Goal: Register for event/course

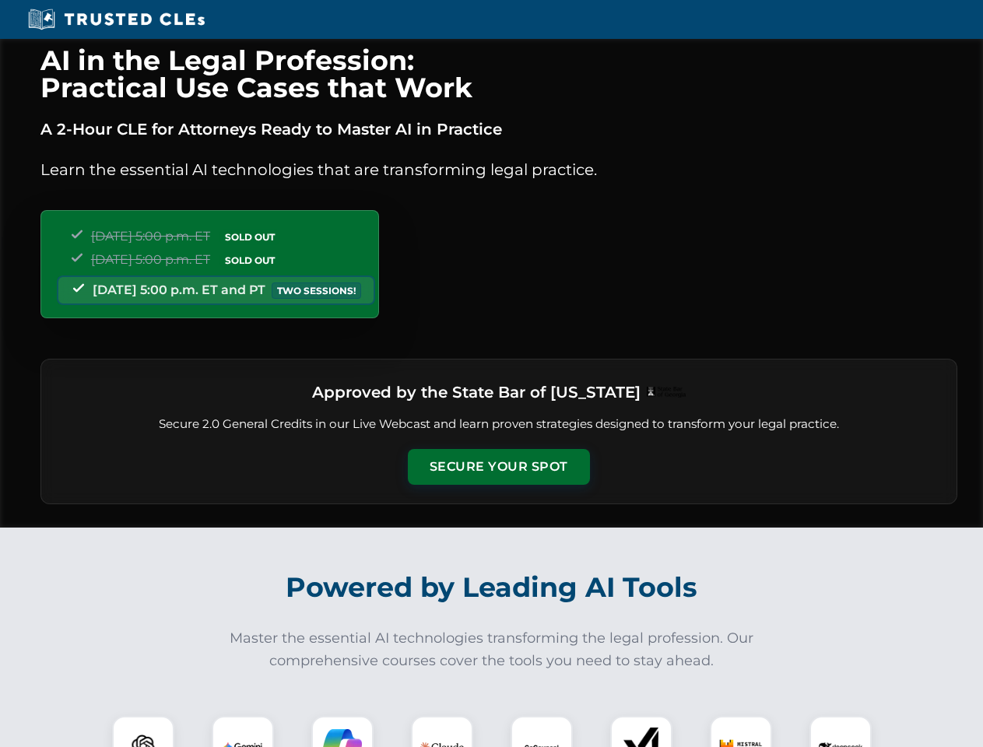
click at [498, 467] on button "Secure Your Spot" at bounding box center [499, 467] width 182 height 36
click at [143, 732] on img at bounding box center [143, 747] width 45 height 45
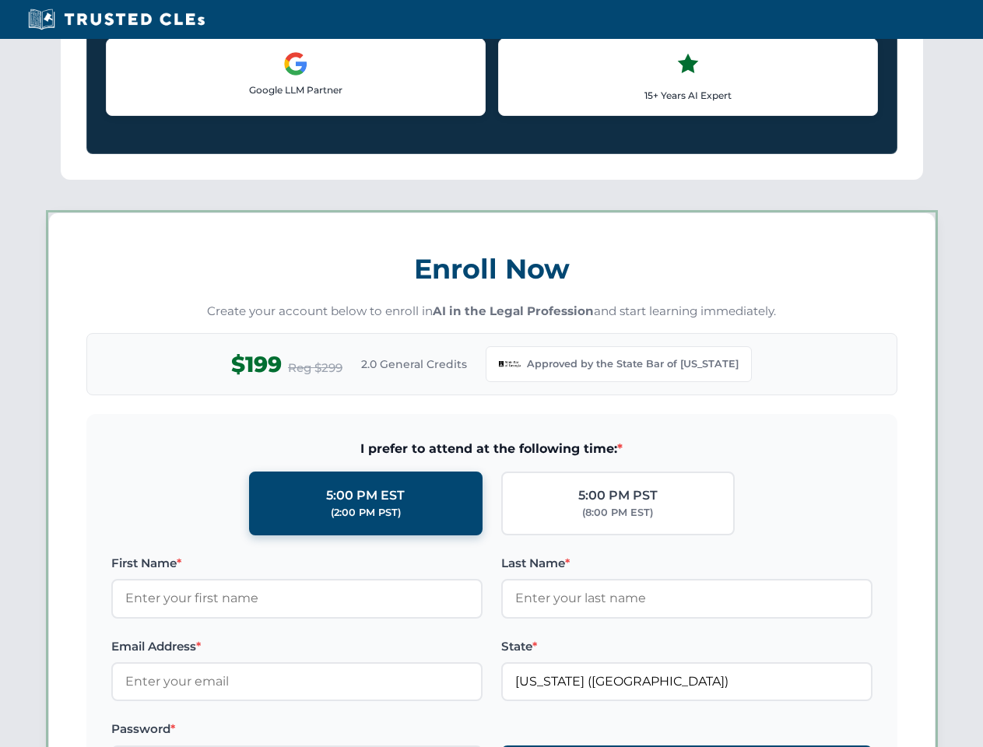
click at [342, 732] on label "Password *" at bounding box center [296, 729] width 371 height 19
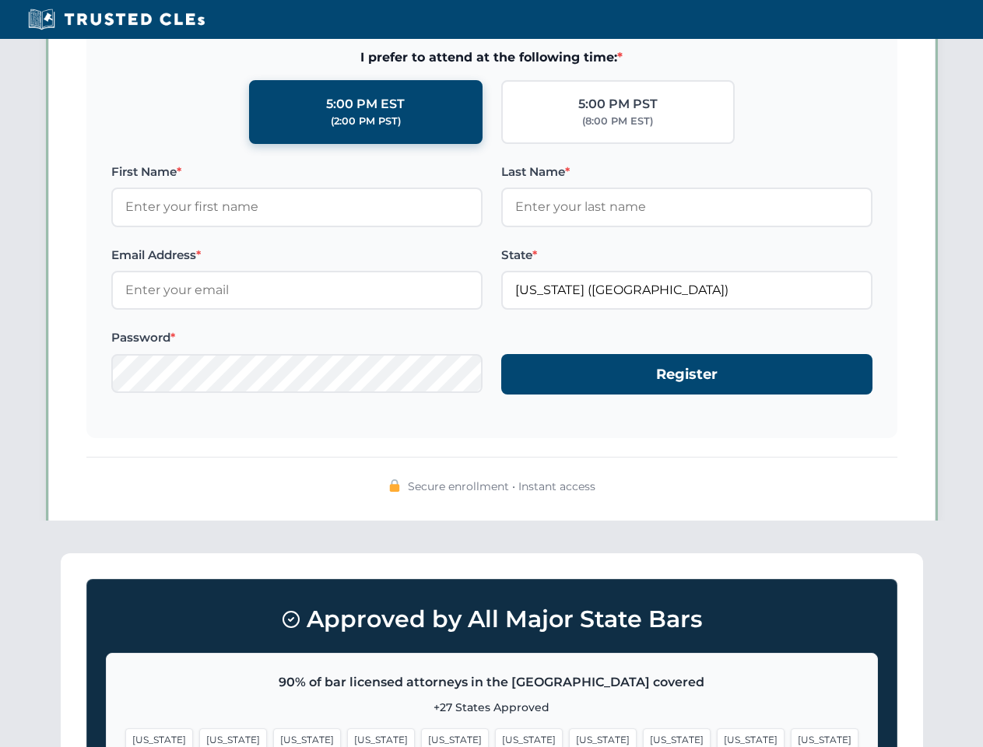
click at [717, 732] on span "[US_STATE]" at bounding box center [751, 740] width 68 height 23
